Goal: Information Seeking & Learning: Learn about a topic

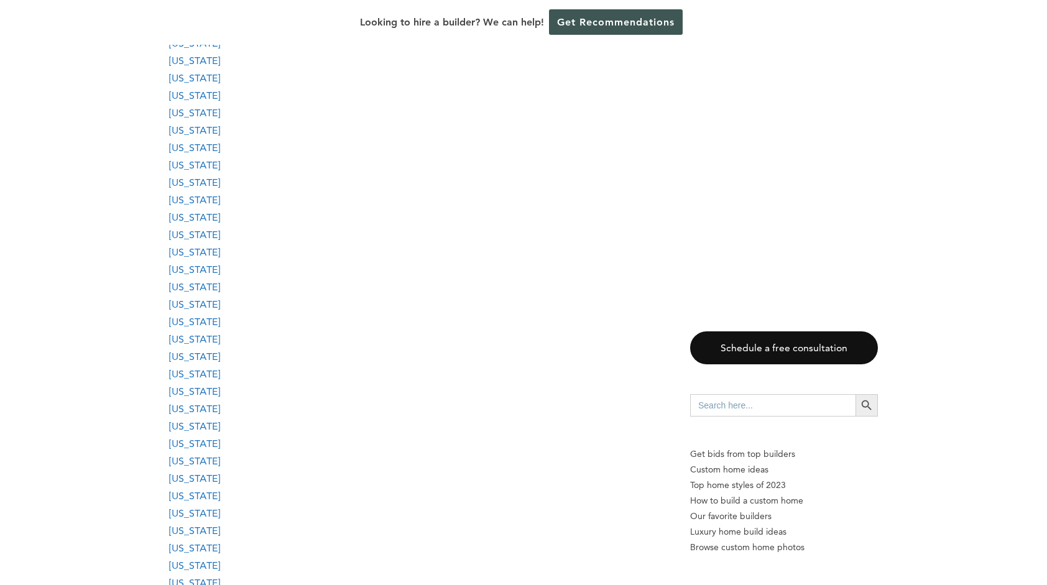
scroll to position [1493, 0]
click at [203, 420] on link "[US_STATE]" at bounding box center [194, 426] width 51 height 12
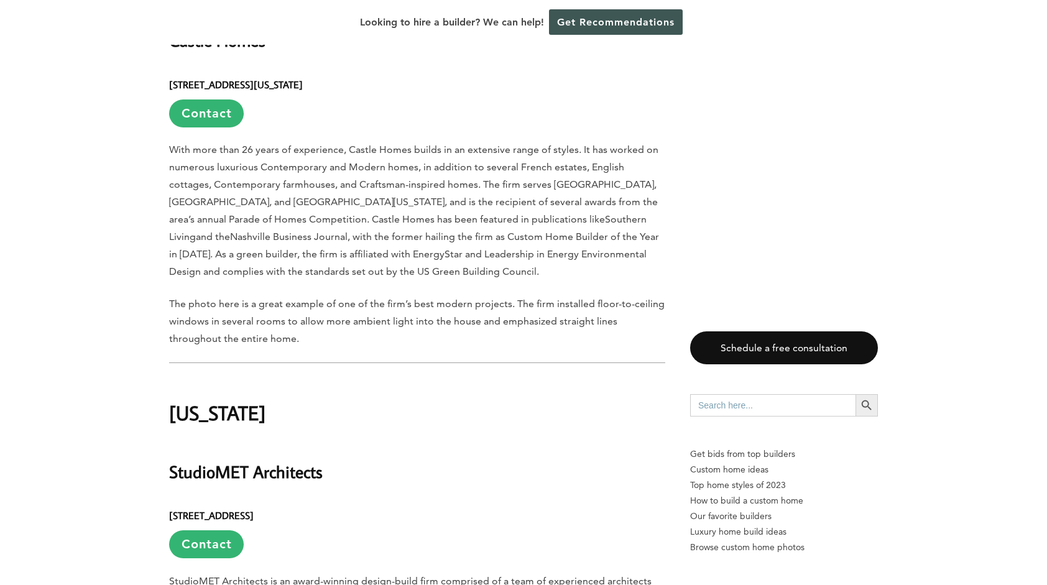
scroll to position [22548, 0]
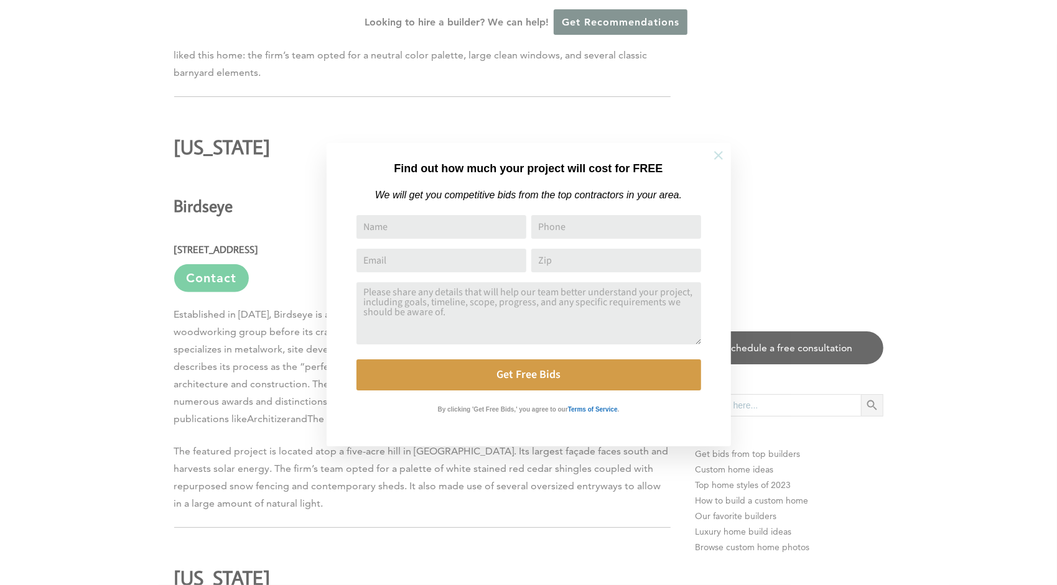
drag, startPoint x: 715, startPoint y: 154, endPoint x: 771, endPoint y: 193, distance: 68.0
click at [716, 154] on icon at bounding box center [718, 156] width 14 height 14
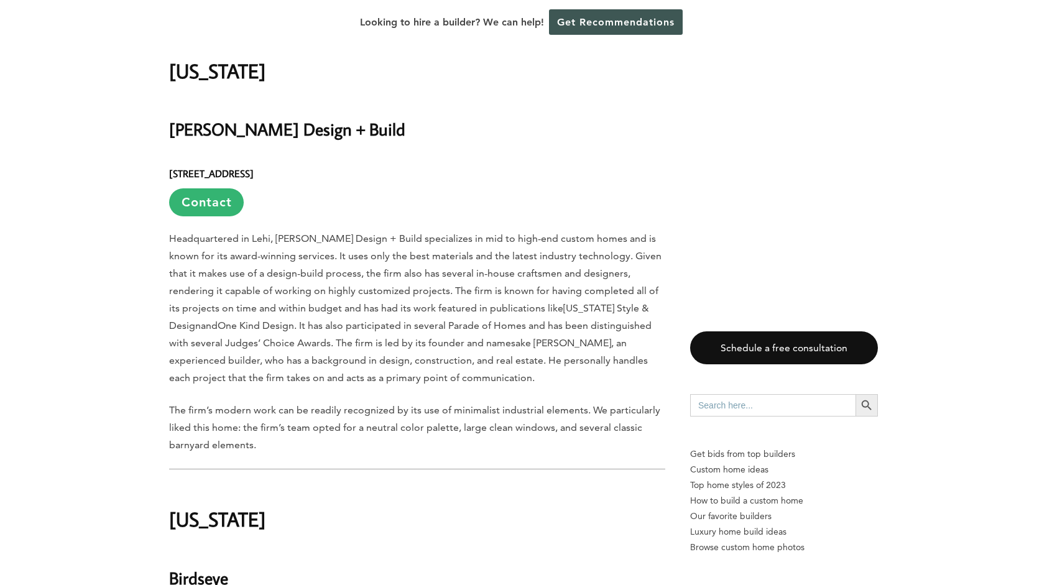
scroll to position [22175, 0]
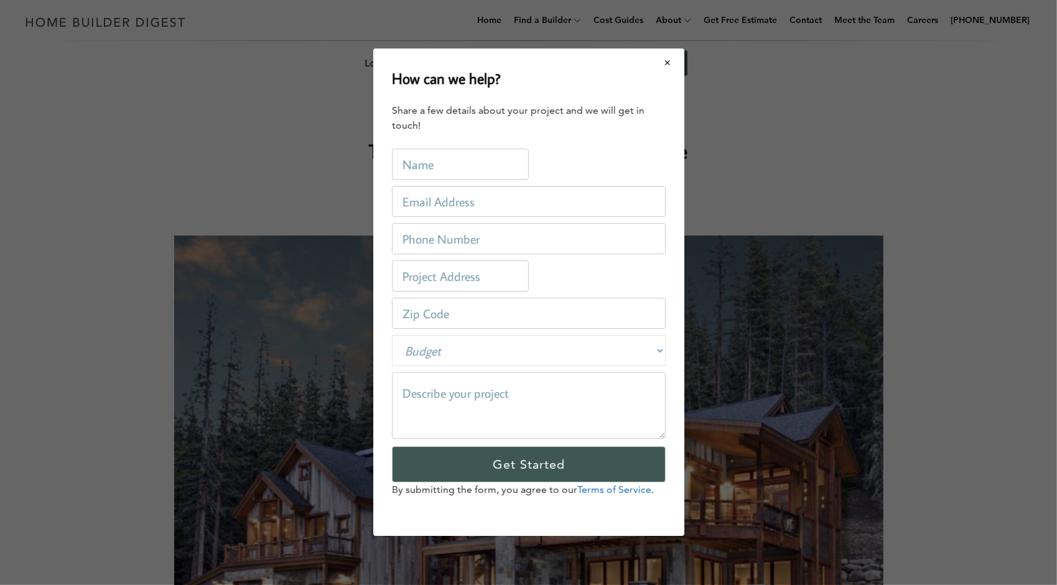
click at [668, 62] on button "Close modal" at bounding box center [667, 63] width 33 height 26
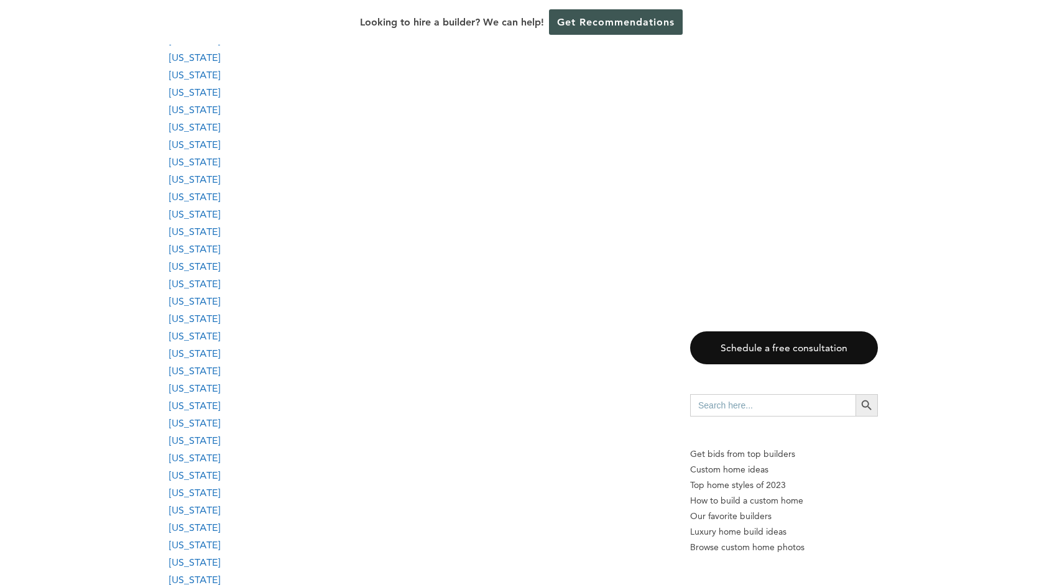
scroll to position [1368, 0]
click at [203, 457] on link "[US_STATE]" at bounding box center [194, 463] width 51 height 12
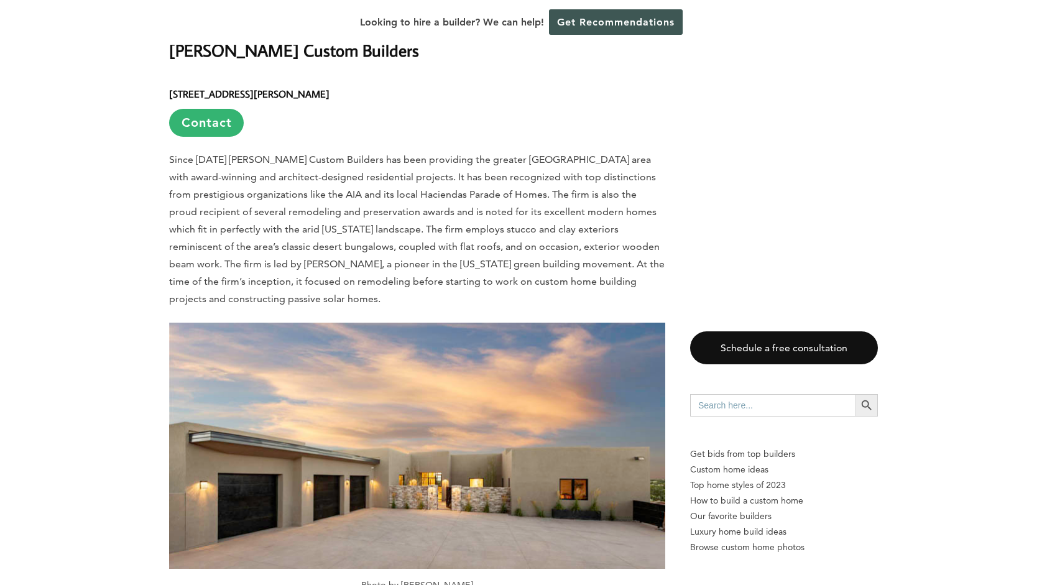
scroll to position [20357, 0]
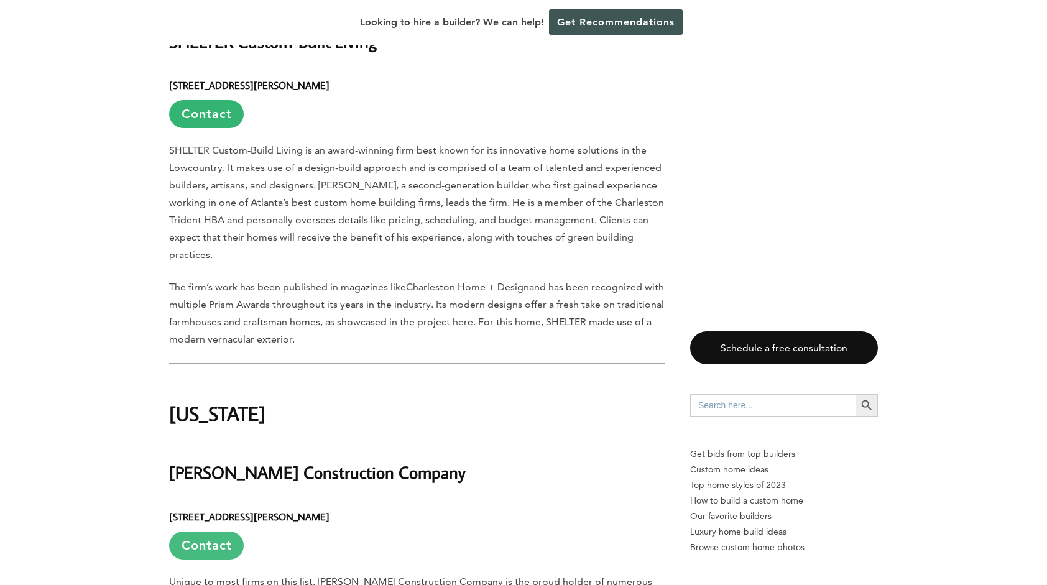
click at [211, 532] on link "Contact" at bounding box center [206, 546] width 75 height 28
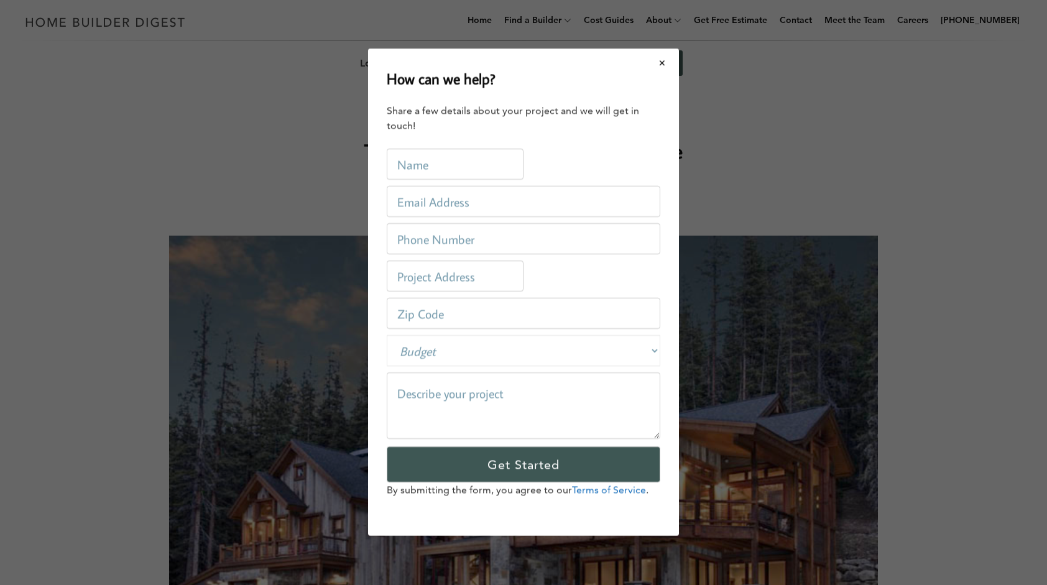
scroll to position [0, 0]
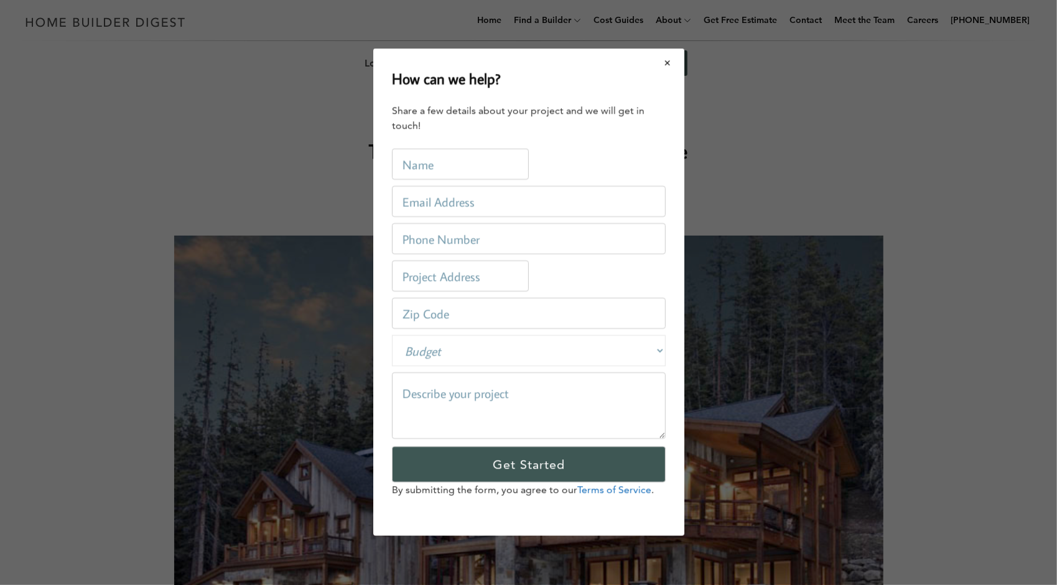
click at [671, 63] on button "Close modal" at bounding box center [667, 63] width 33 height 26
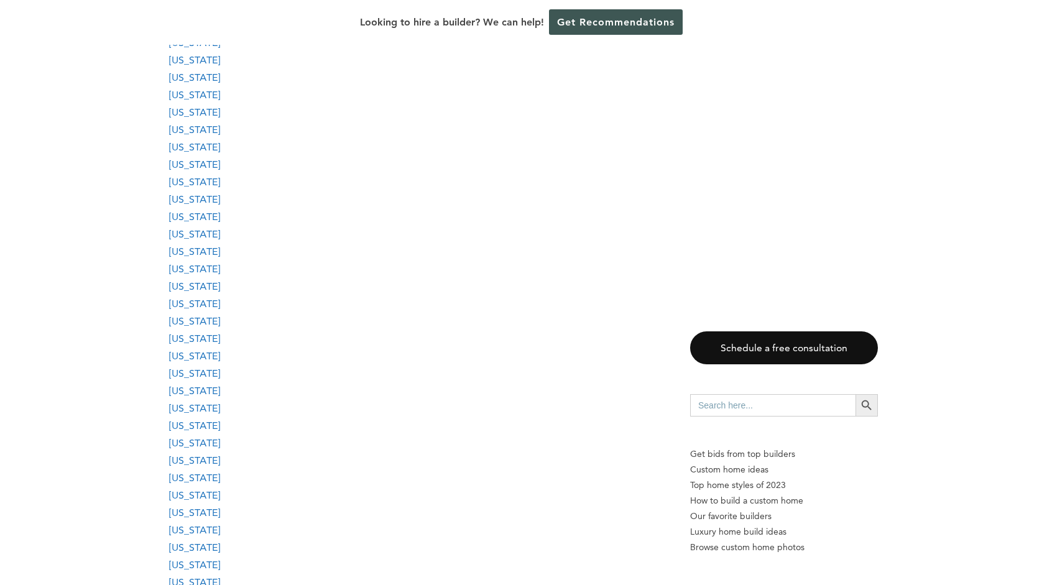
scroll to position [1368, 0]
click at [220, 335] on link "[US_STATE]" at bounding box center [194, 341] width 51 height 12
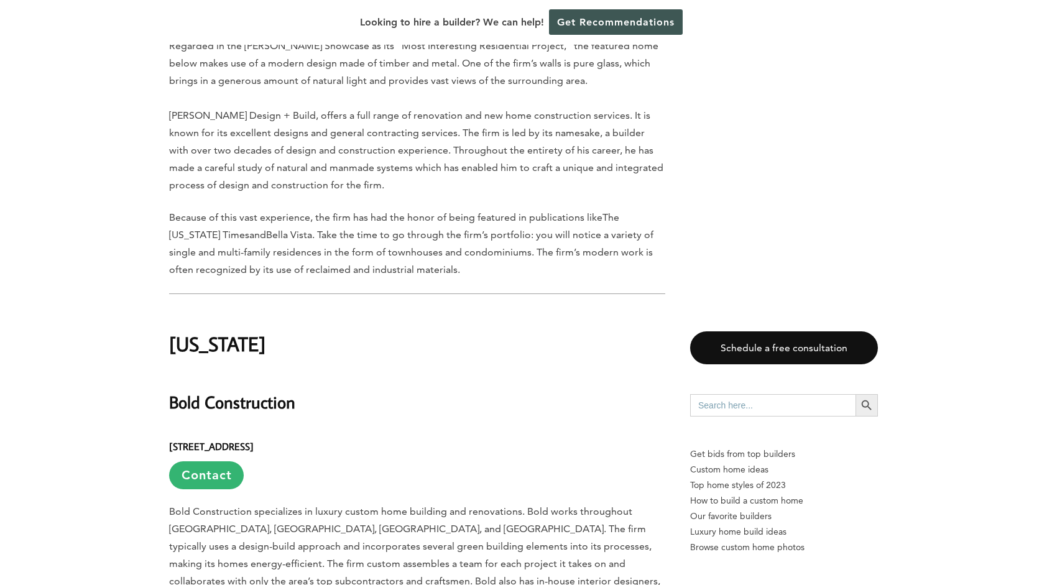
scroll to position [16890, 0]
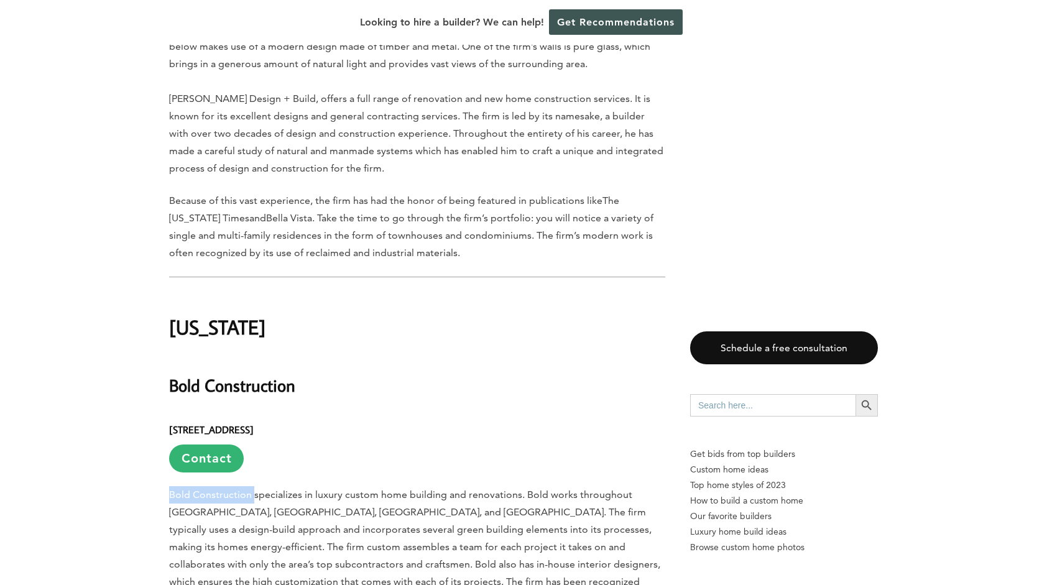
drag, startPoint x: 165, startPoint y: 206, endPoint x: 251, endPoint y: 205, distance: 85.8
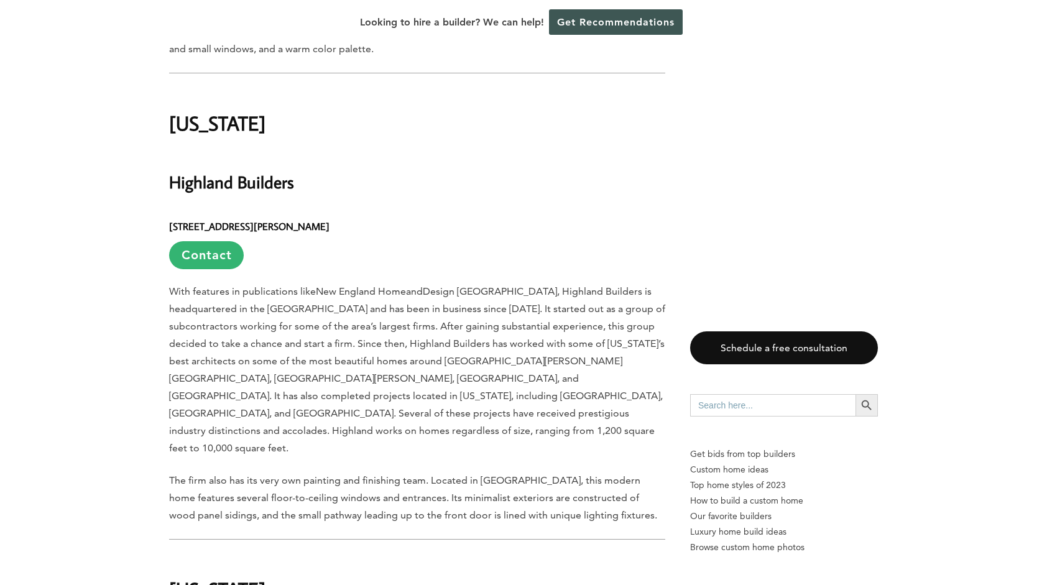
scroll to position [19751, 0]
drag, startPoint x: 170, startPoint y: 301, endPoint x: 376, endPoint y: 312, distance: 205.5
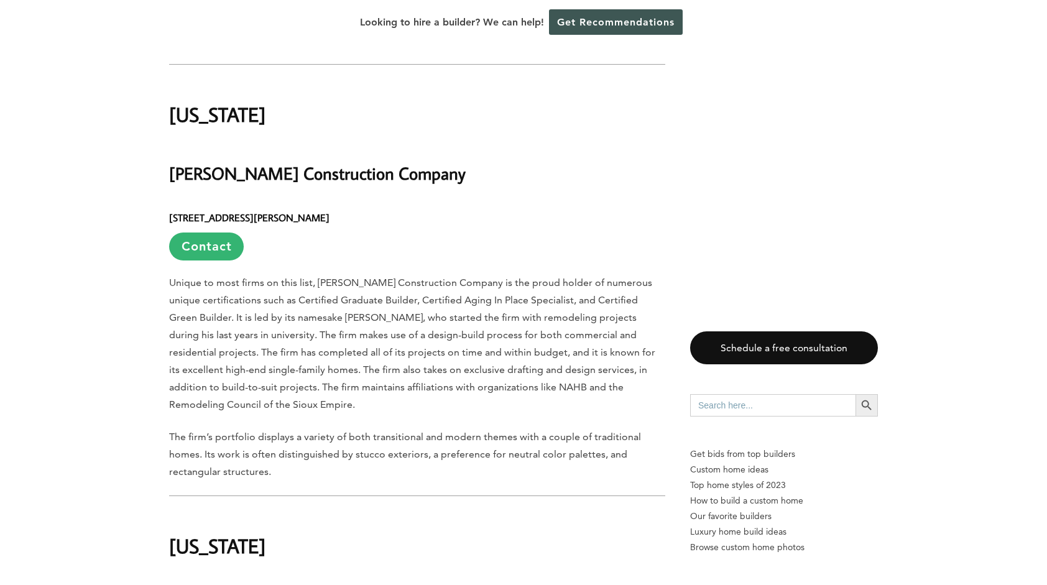
scroll to position [20683, 0]
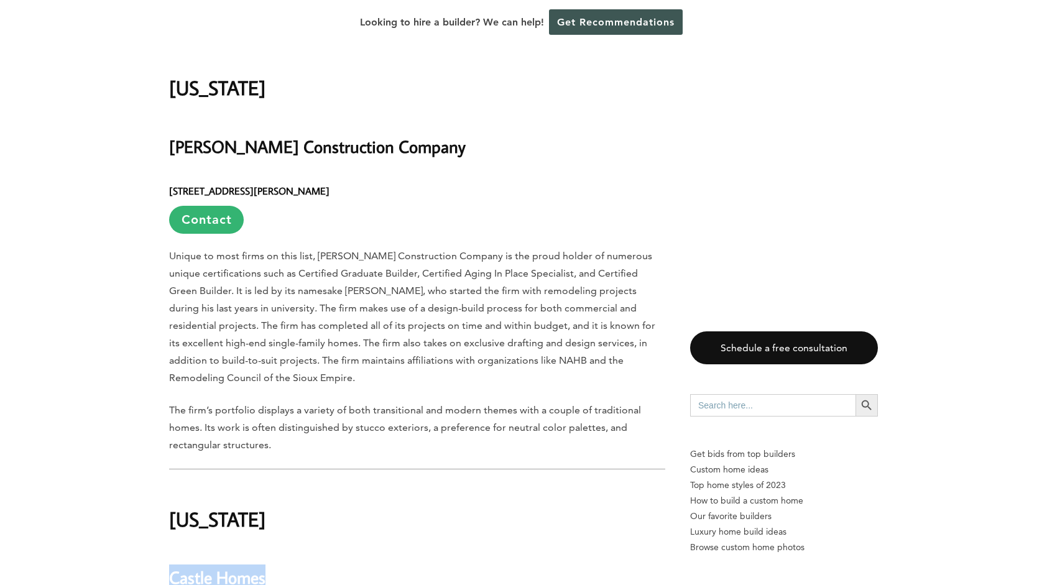
drag, startPoint x: 171, startPoint y: 211, endPoint x: 267, endPoint y: 221, distance: 96.9
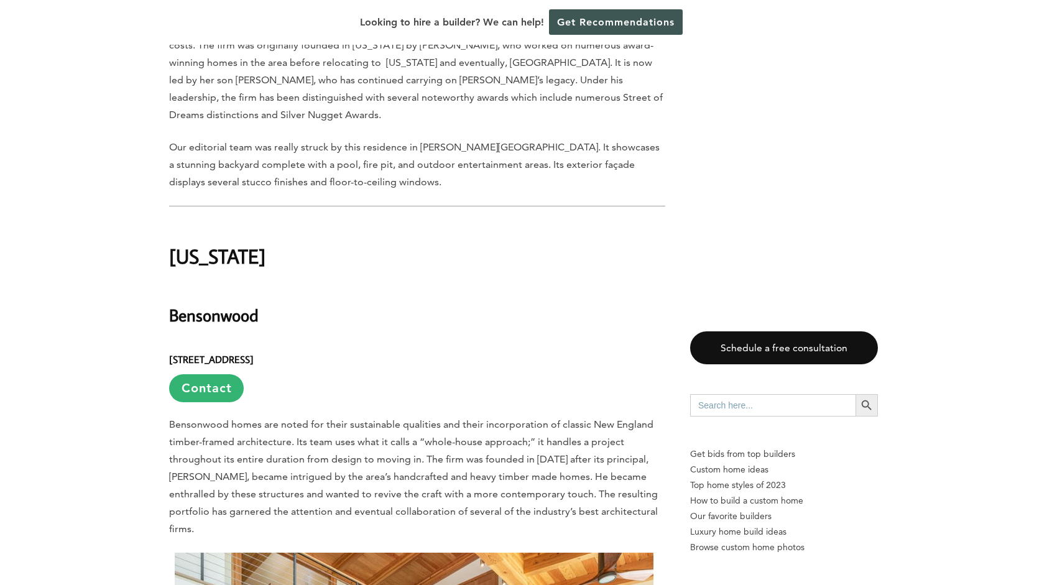
scroll to position [14278, 0]
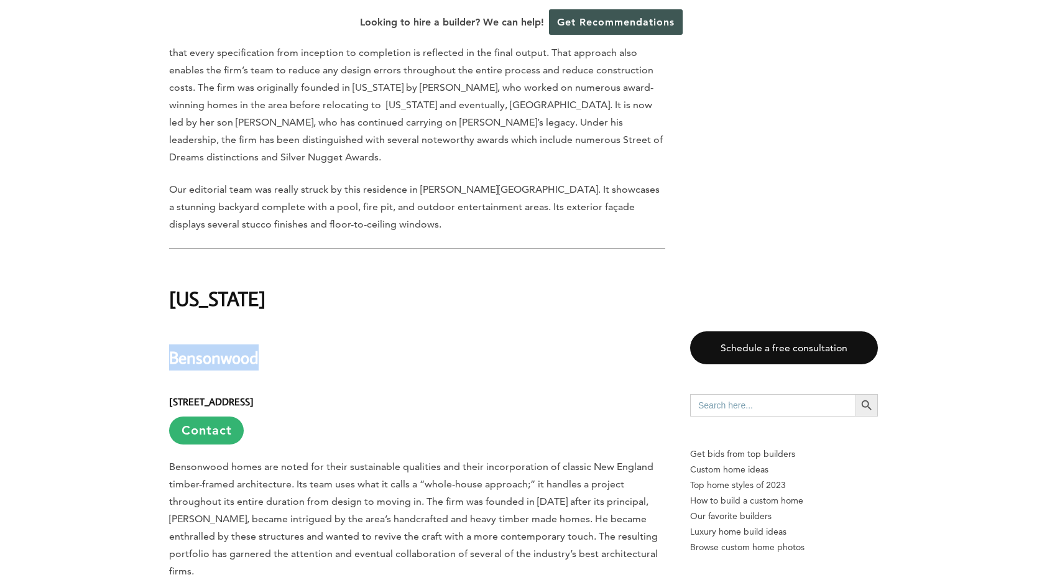
drag, startPoint x: 163, startPoint y: 118, endPoint x: 262, endPoint y: 123, distance: 99.7
